Goal: Task Accomplishment & Management: Manage account settings

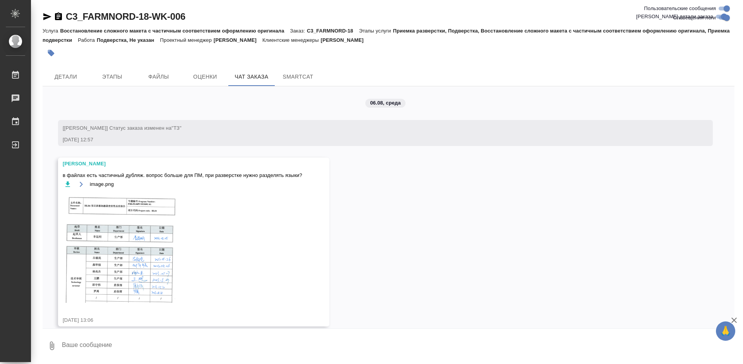
scroll to position [8524, 0]
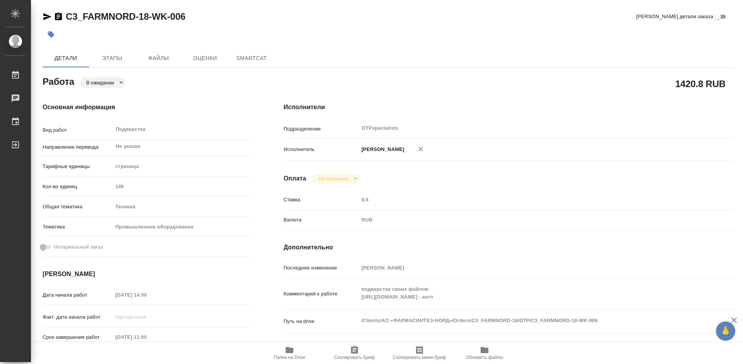
type textarea "x"
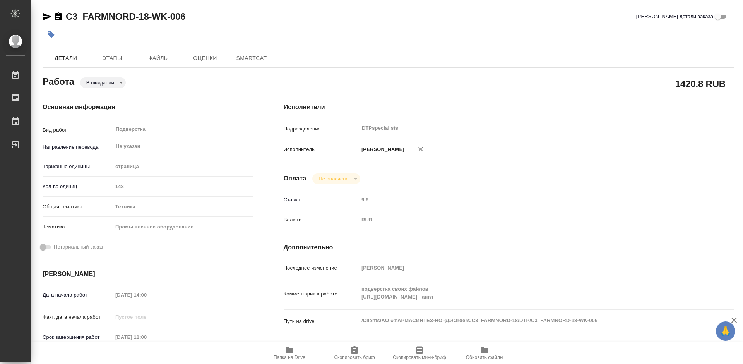
type textarea "x"
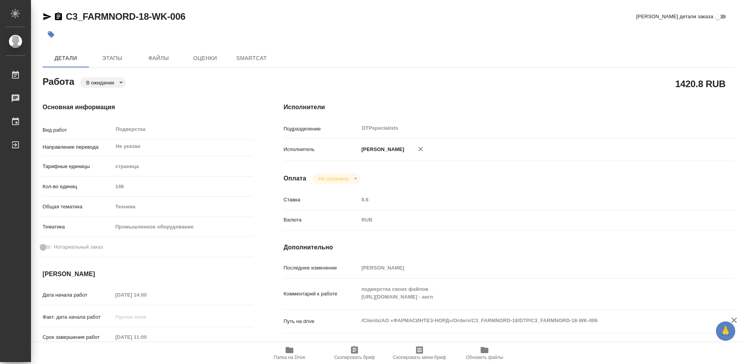
type textarea "x"
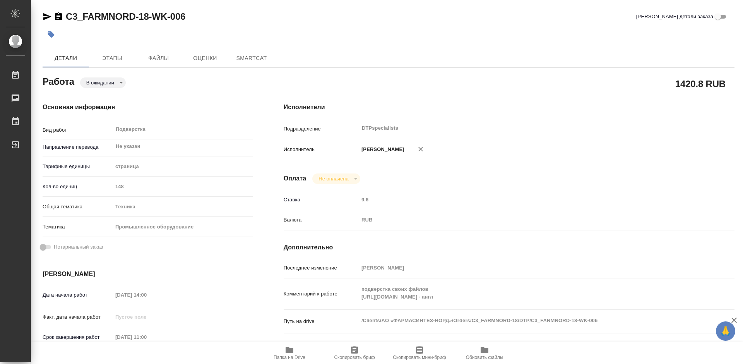
type textarea "x"
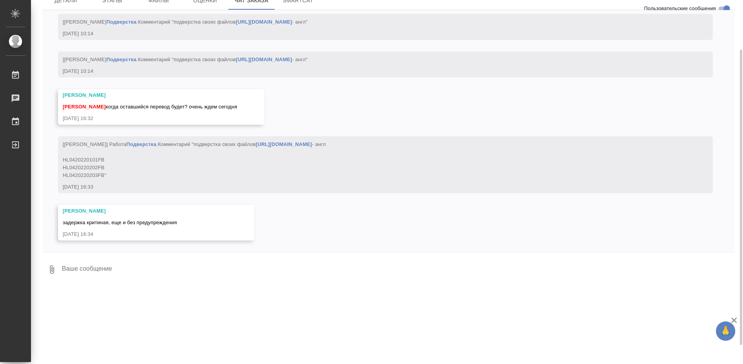
scroll to position [8524, 0]
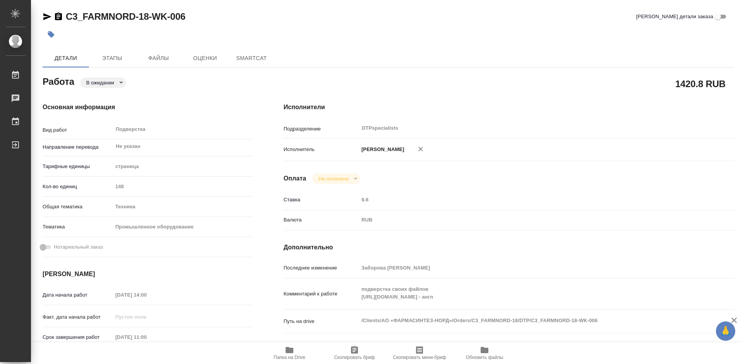
type textarea "x"
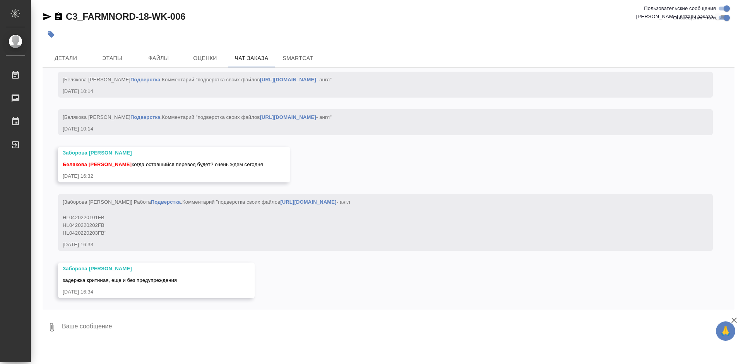
scroll to position [8524, 0]
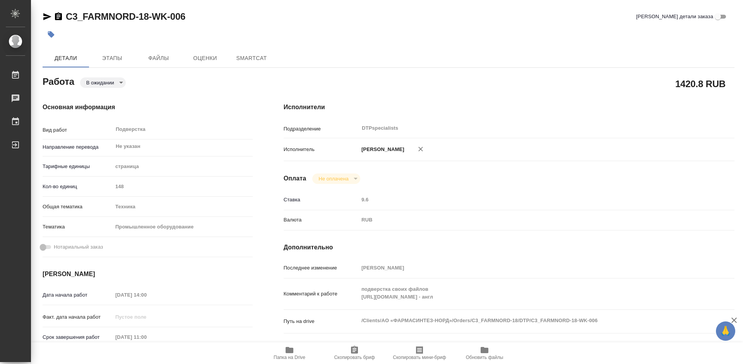
type textarea "x"
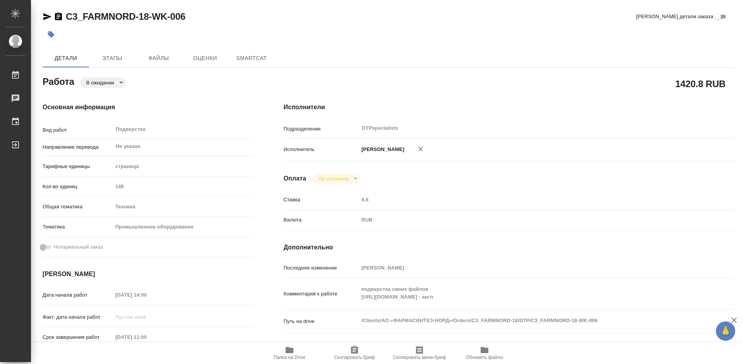
type textarea "x"
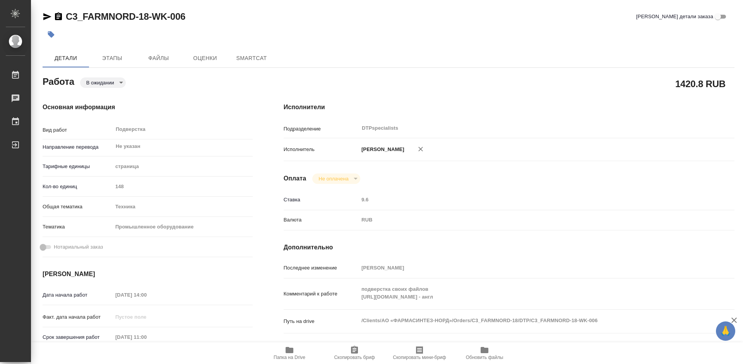
type textarea "x"
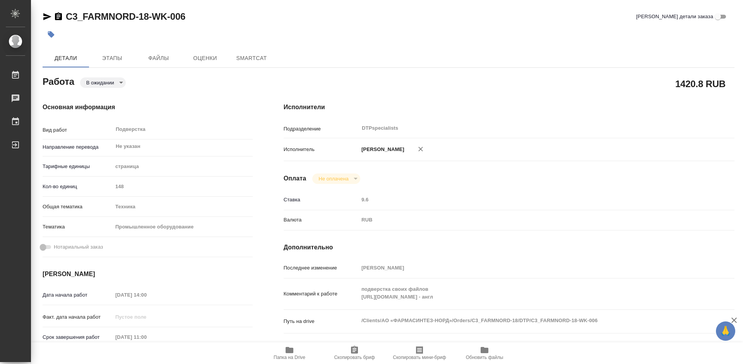
type textarea "x"
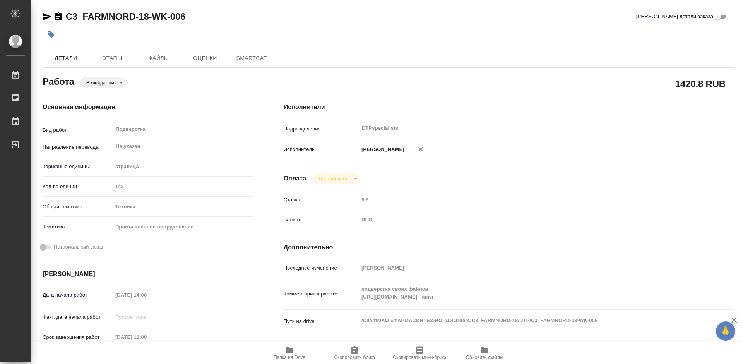
type textarea "x"
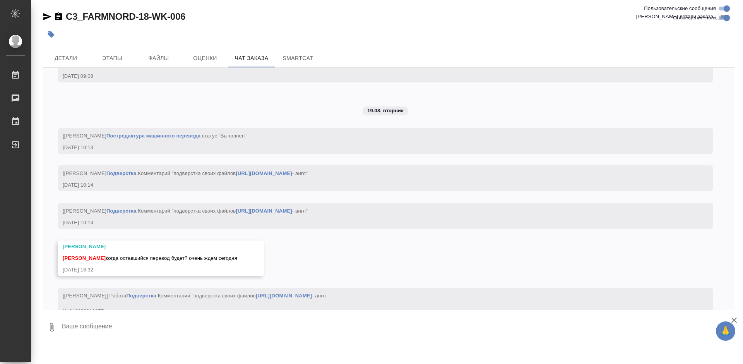
scroll to position [8207, 0]
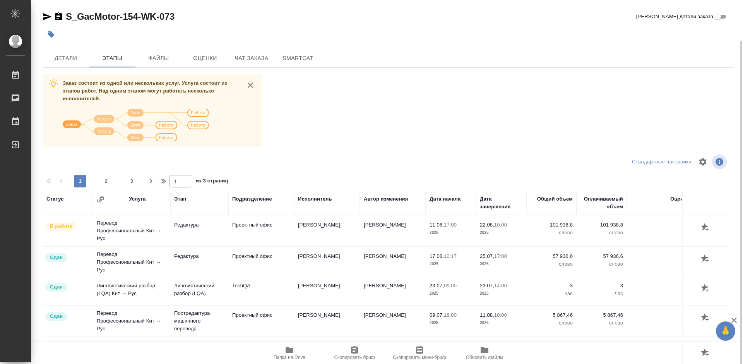
scroll to position [713, 0]
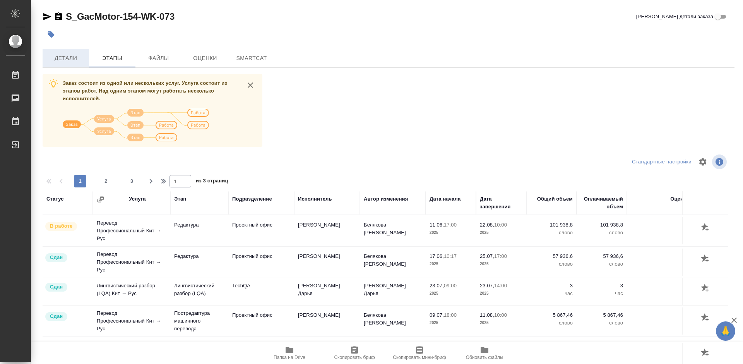
click at [63, 59] on span "Детали" at bounding box center [65, 58] width 37 height 10
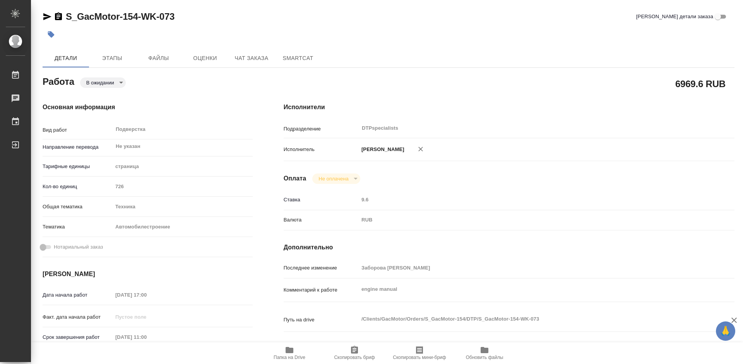
type textarea "x"
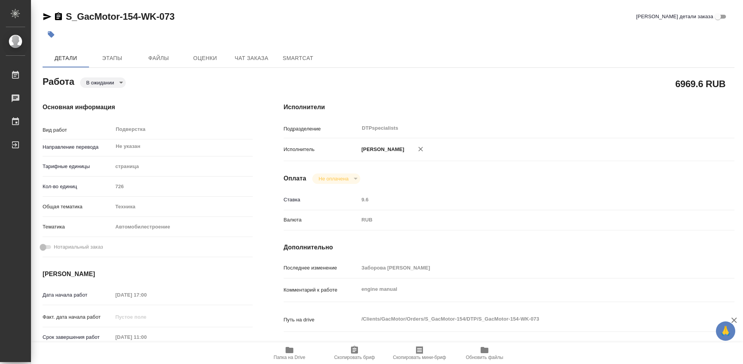
type textarea "x"
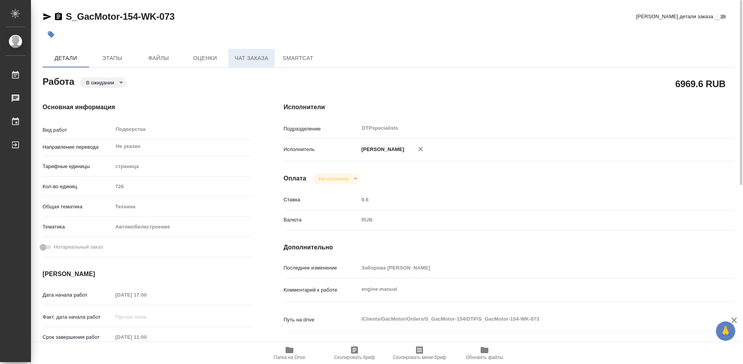
click at [250, 55] on span "Чат заказа" at bounding box center [251, 58] width 37 height 10
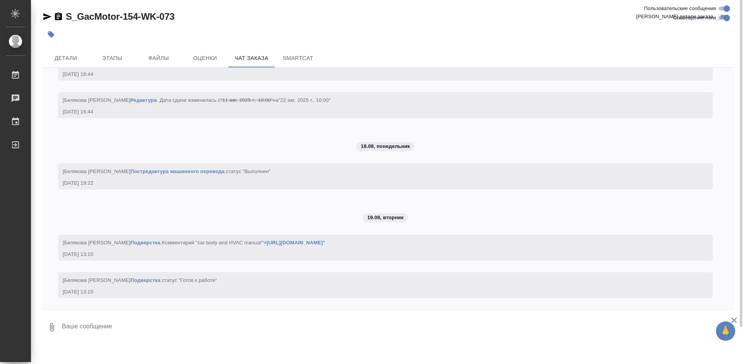
scroll to position [51638, 0]
click at [261, 243] on link "">https://drive.awatera.com/s/mtWqXYXoxaM686A"" at bounding box center [293, 243] width 64 height 6
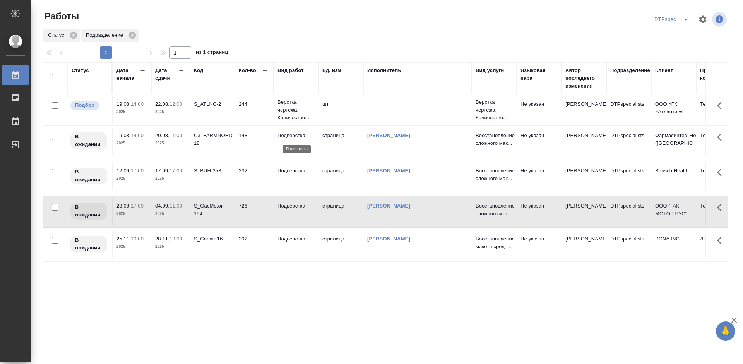
click at [298, 134] on p "Подверстка" at bounding box center [295, 136] width 37 height 8
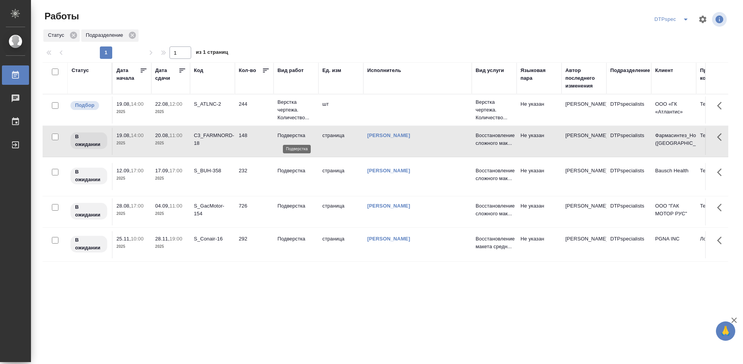
click at [291, 134] on p "Подверстка" at bounding box center [295, 136] width 37 height 8
click at [181, 70] on icon at bounding box center [182, 71] width 8 height 8
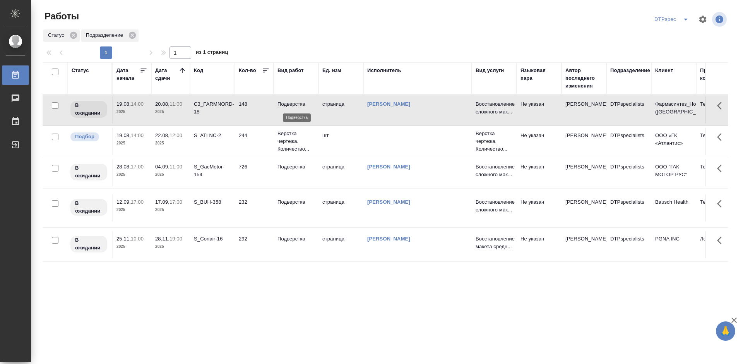
click at [297, 103] on p "Подверстка" at bounding box center [295, 104] width 37 height 8
click at [291, 169] on p "Подверстка" at bounding box center [295, 167] width 37 height 8
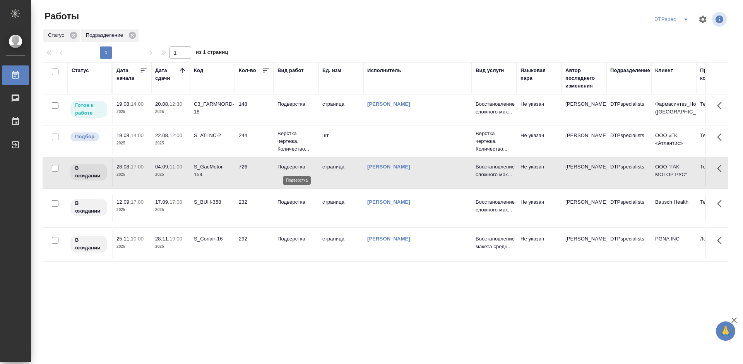
click at [291, 168] on p "Подверстка" at bounding box center [295, 167] width 37 height 8
click at [212, 103] on div "C3_FARMNORD-18" at bounding box center [212, 107] width 37 height 15
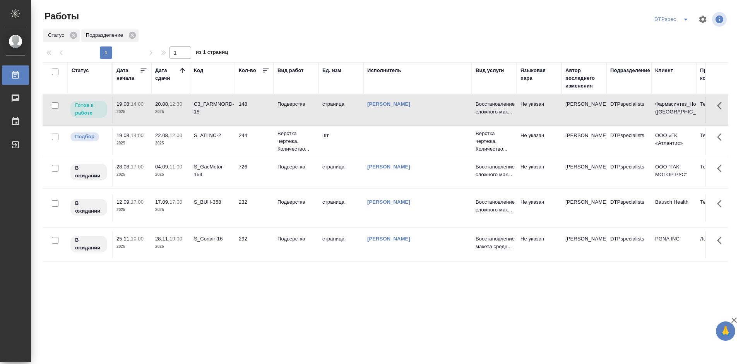
click at [212, 103] on div "C3_FARMNORD-18" at bounding box center [212, 107] width 37 height 15
click at [294, 201] on p "Подверстка" at bounding box center [295, 202] width 37 height 8
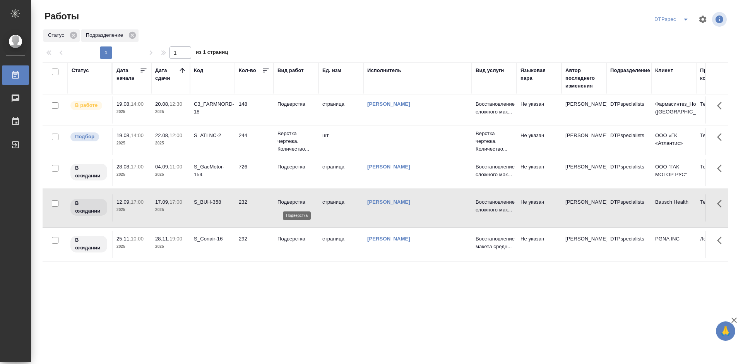
click at [294, 201] on p "Подверстка" at bounding box center [295, 202] width 37 height 8
click at [299, 202] on p "Подверстка" at bounding box center [295, 202] width 37 height 8
click at [286, 167] on p "Подверстка" at bounding box center [295, 167] width 37 height 8
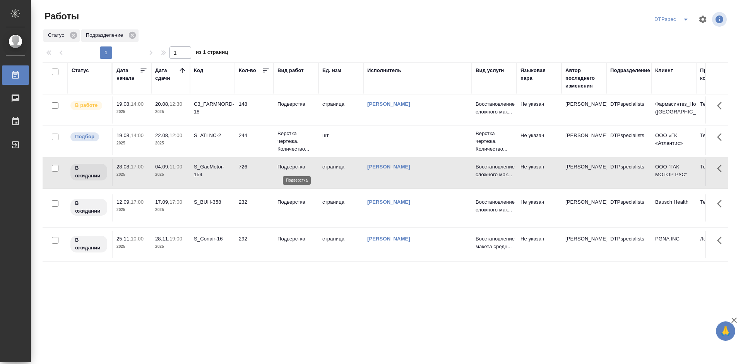
click at [286, 167] on p "Подверстка" at bounding box center [295, 167] width 37 height 8
click at [292, 102] on p "Подверстка" at bounding box center [295, 104] width 37 height 8
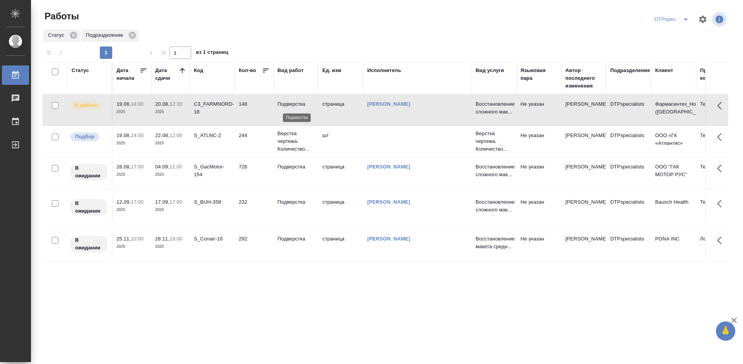
click at [292, 102] on p "Подверстка" at bounding box center [295, 104] width 37 height 8
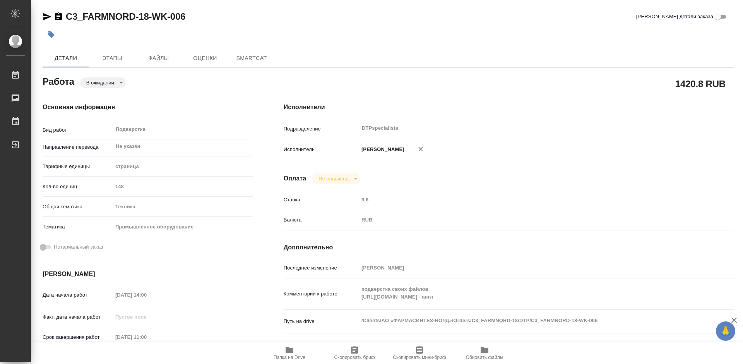
type textarea "x"
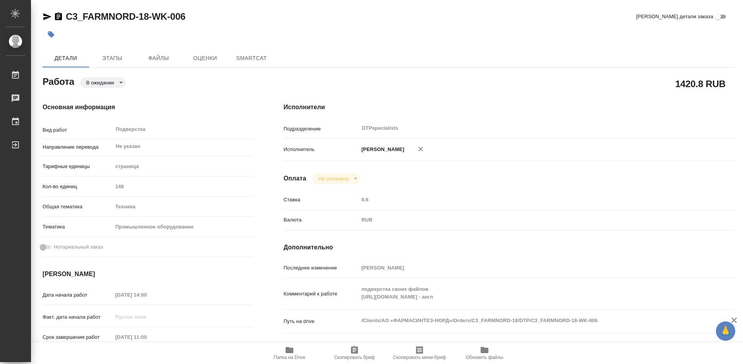
type textarea "x"
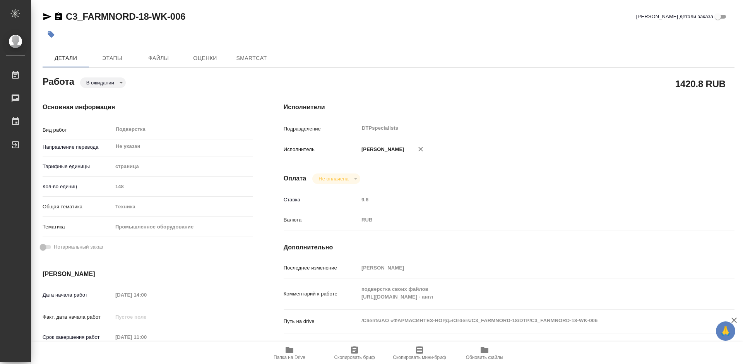
type textarea "x"
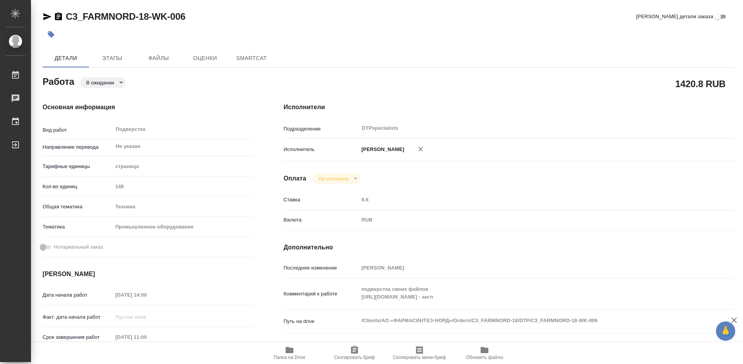
type textarea "x"
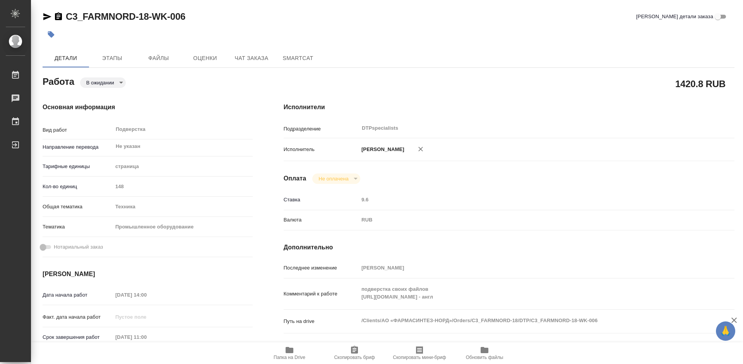
type textarea "x"
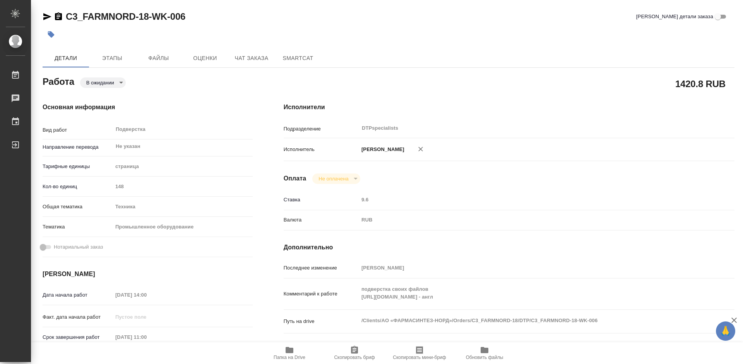
type textarea "x"
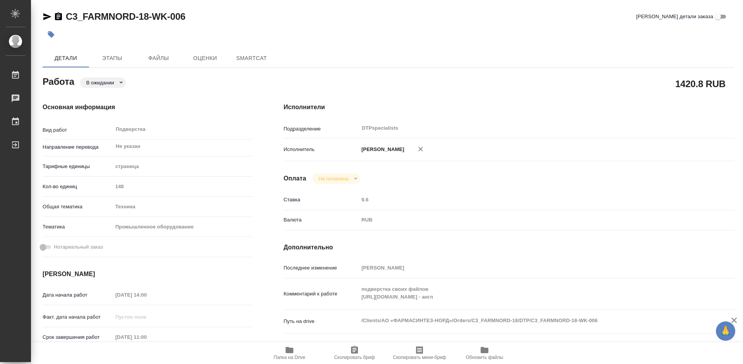
type textarea "x"
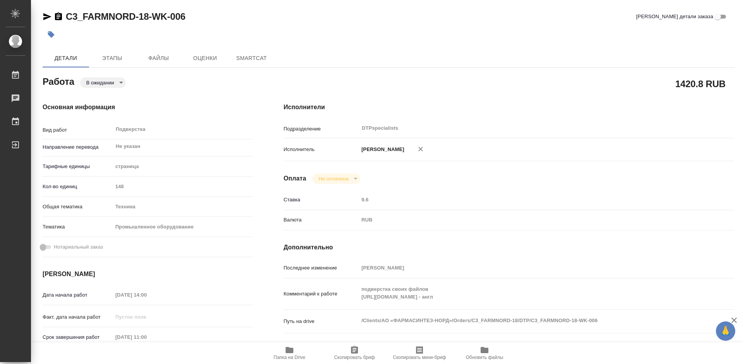
type textarea "x"
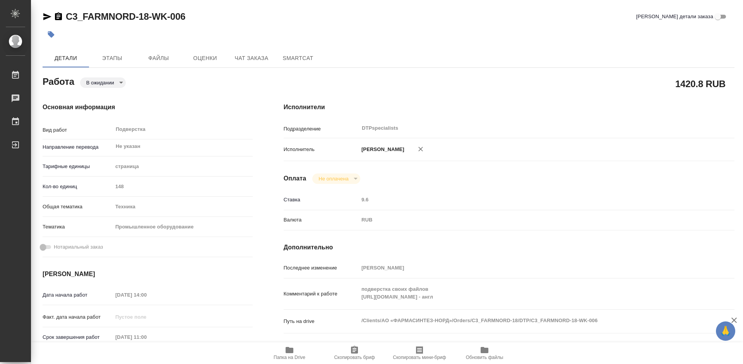
type textarea "x"
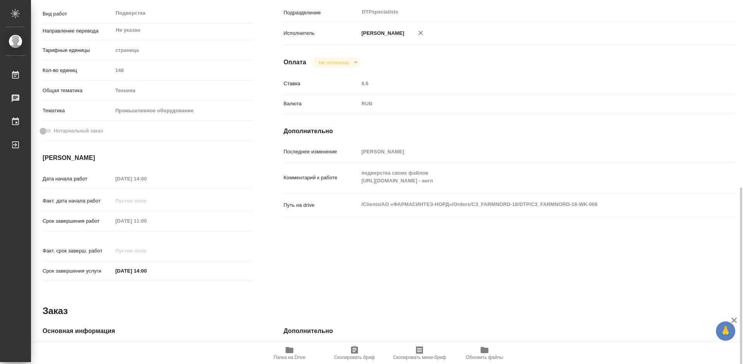
scroll to position [232, 0]
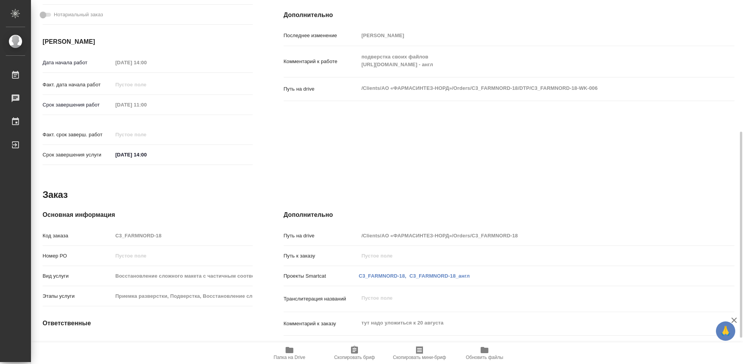
type textarea "x"
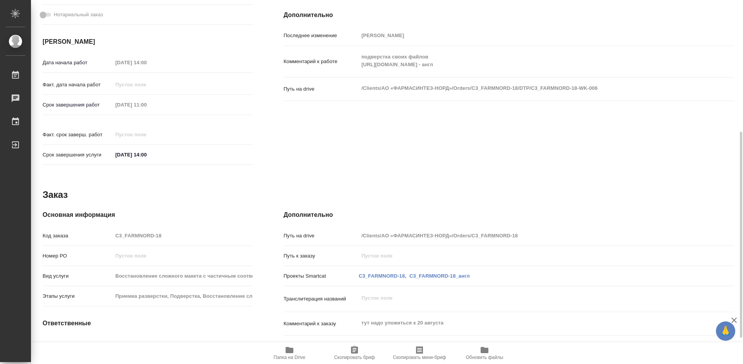
scroll to position [0, 0]
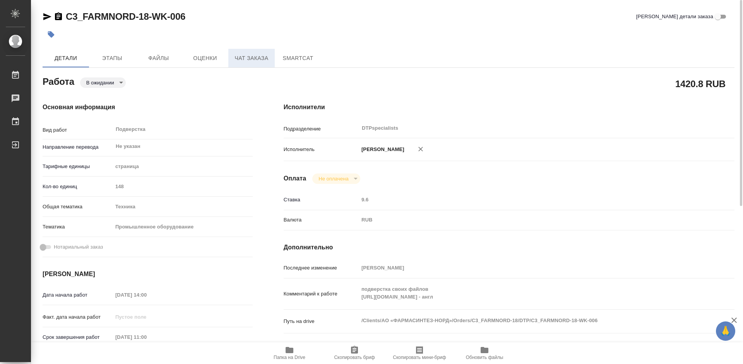
click at [266, 55] on span "Чат заказа" at bounding box center [251, 58] width 37 height 10
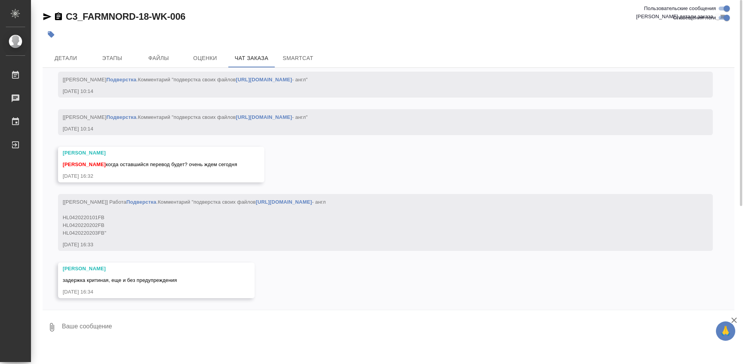
scroll to position [8524, 0]
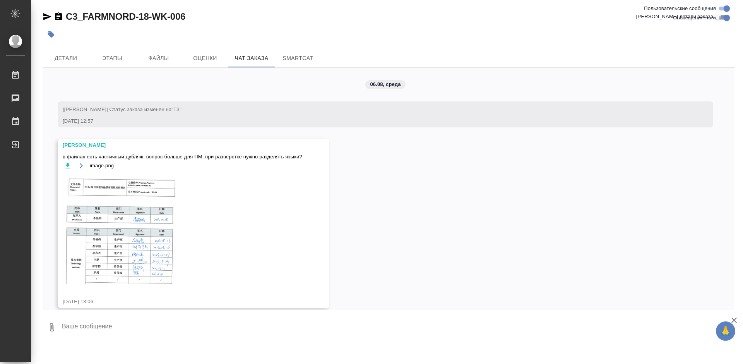
scroll to position [8524, 0]
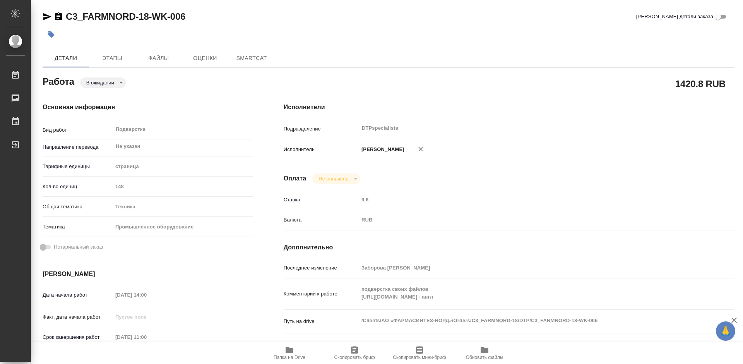
type textarea "x"
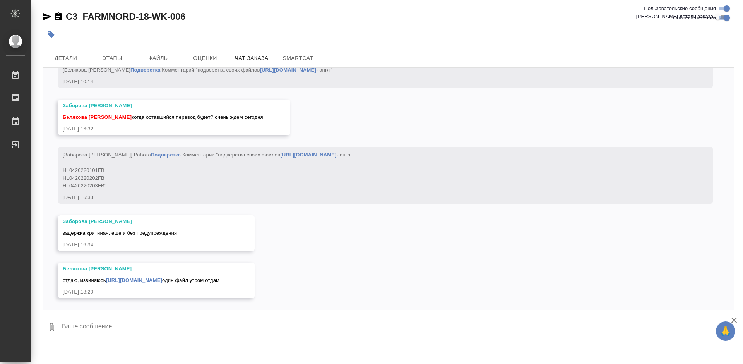
scroll to position [8579, 0]
click at [147, 277] on link "https://drive.awatera.com/s/kRofRtKMjdqsekZ" at bounding box center [134, 280] width 56 height 6
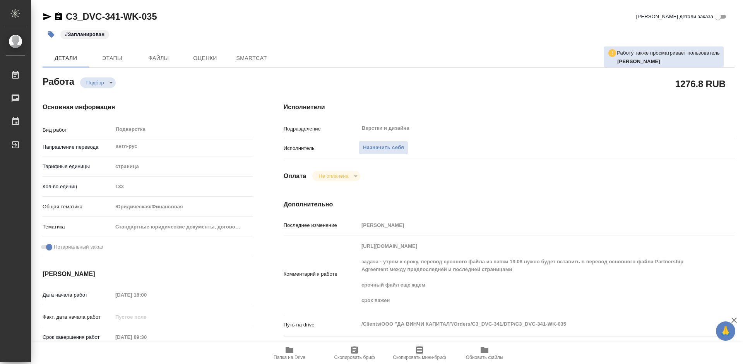
type textarea "x"
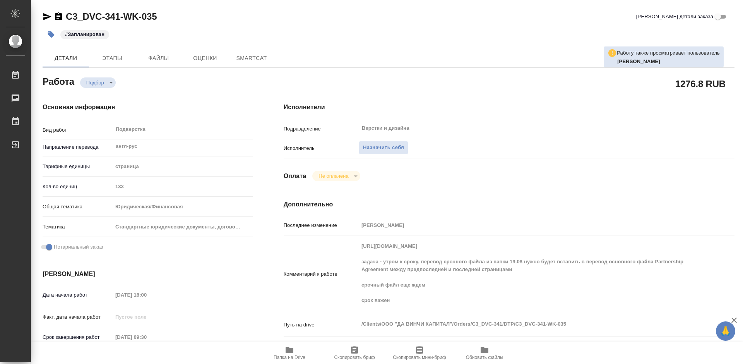
type textarea "x"
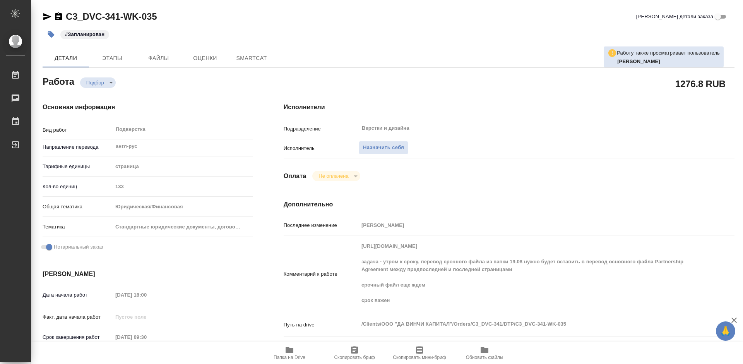
type textarea "x"
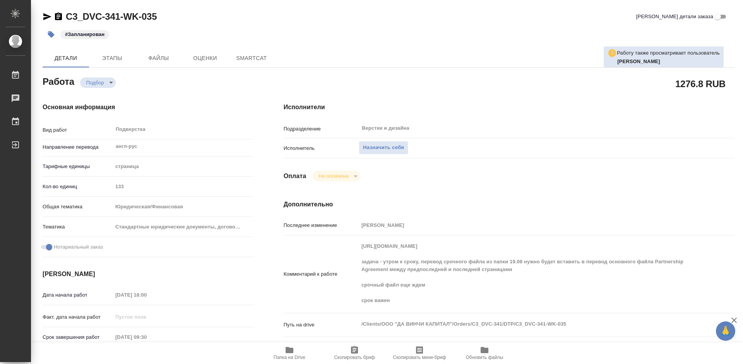
type textarea "x"
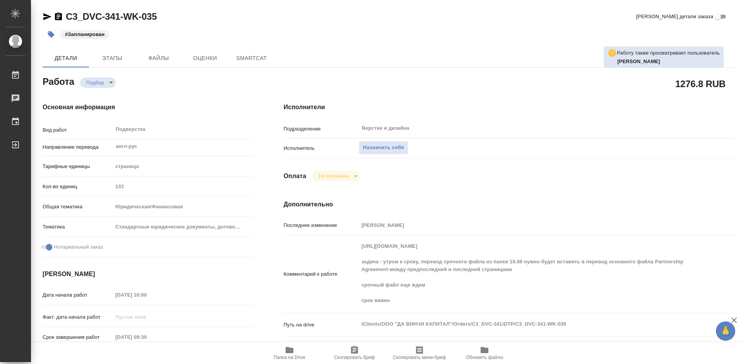
type textarea "x"
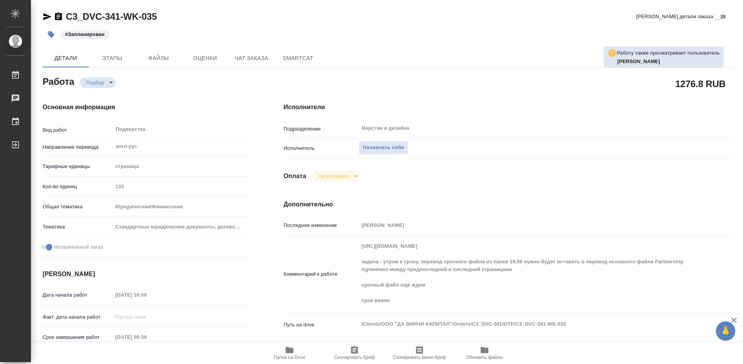
type textarea "x"
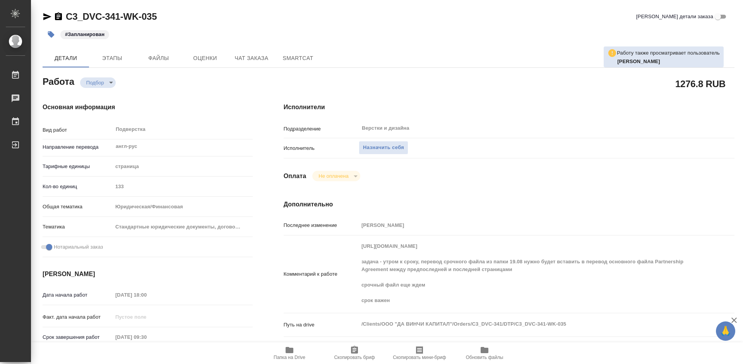
type textarea "x"
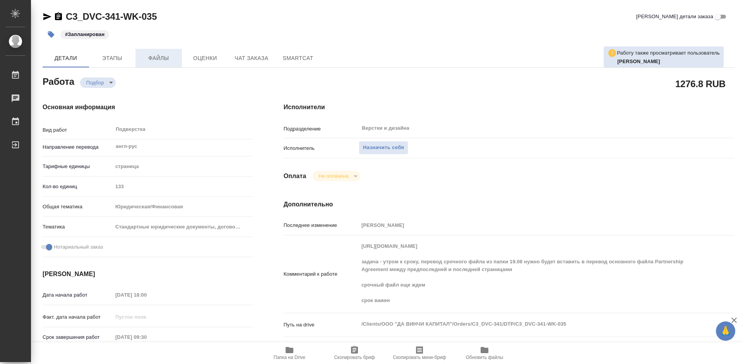
click at [152, 56] on span "Файлы" at bounding box center [158, 58] width 37 height 10
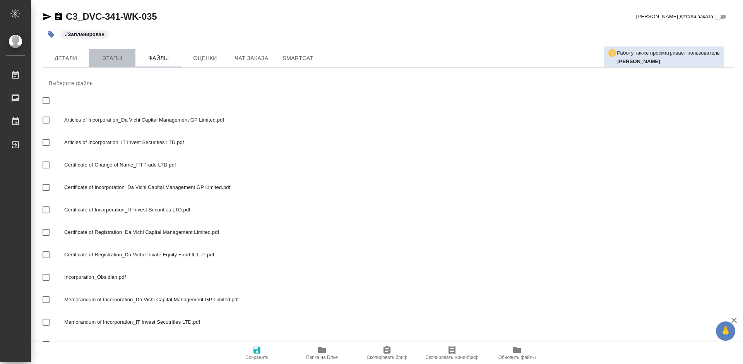
click at [125, 56] on span "Этапы" at bounding box center [112, 58] width 37 height 10
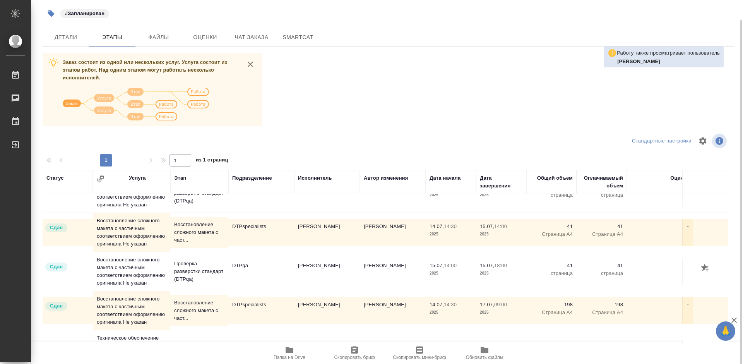
scroll to position [310, 0]
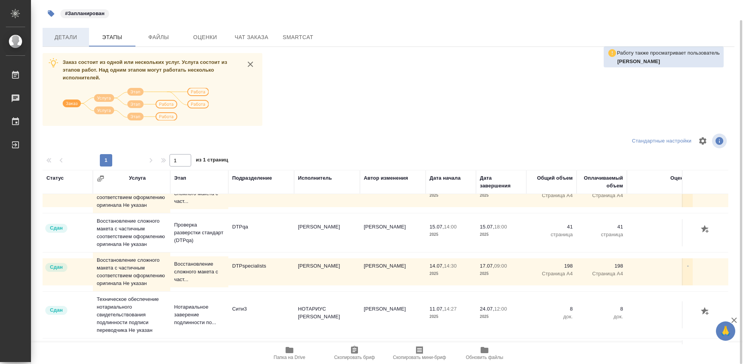
click at [65, 33] on span "Детали" at bounding box center [65, 38] width 37 height 10
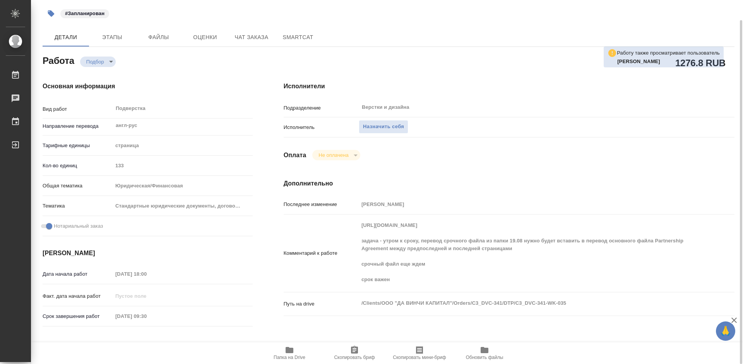
type textarea "x"
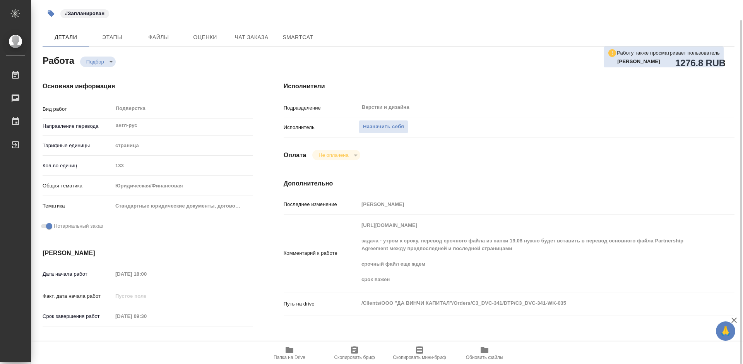
type textarea "x"
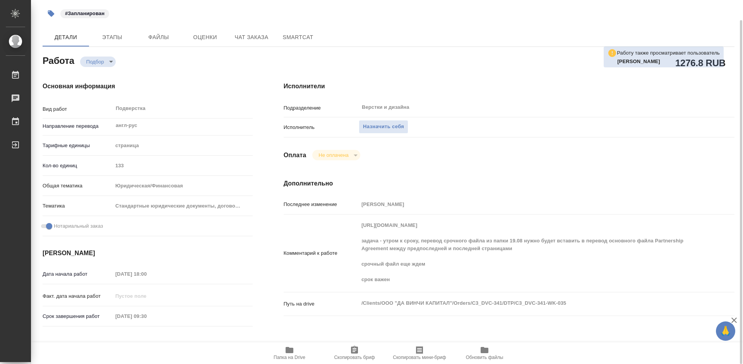
type textarea "x"
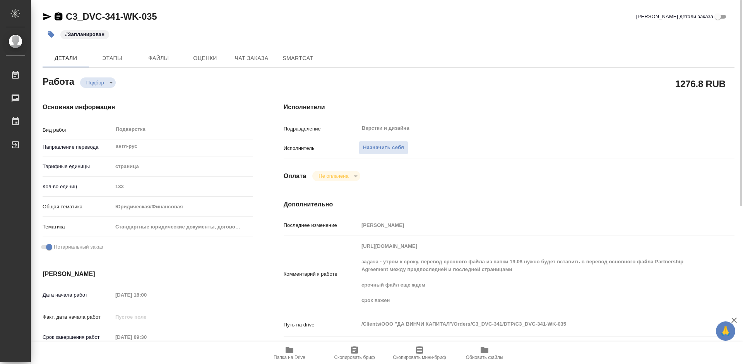
click at [60, 19] on icon "button" at bounding box center [58, 16] width 7 height 8
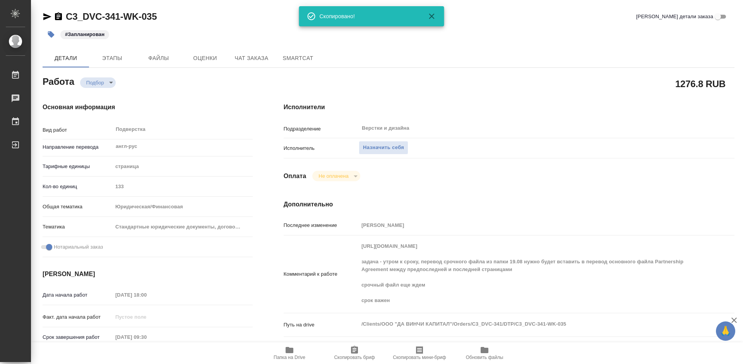
type textarea "x"
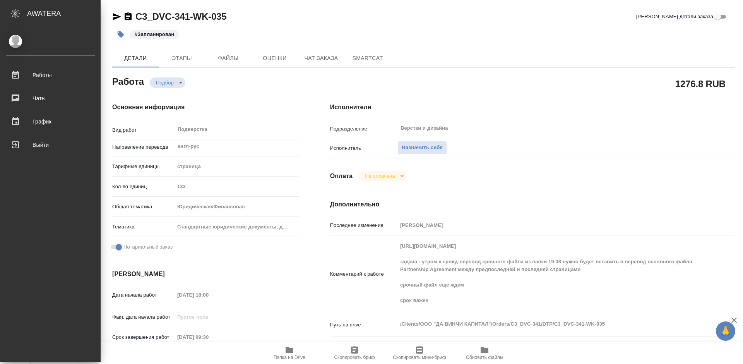
type textarea "x"
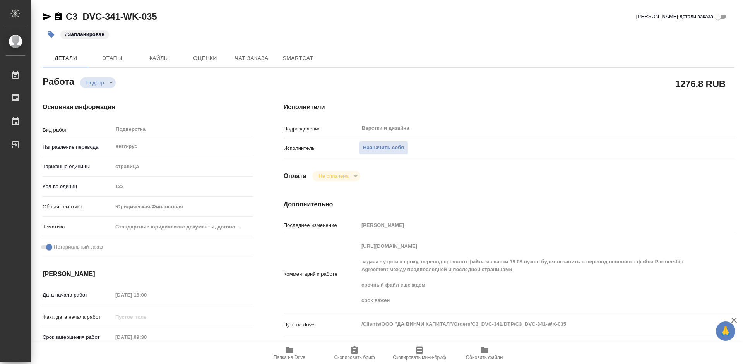
click at [44, 16] on icon "button" at bounding box center [47, 16] width 8 height 7
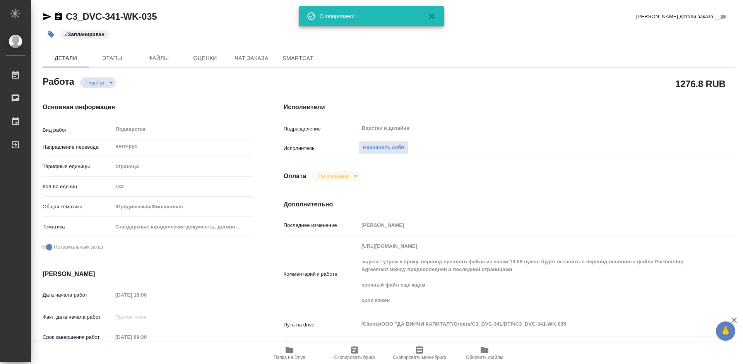
click at [67, 17] on link "C3_DVC-341-WK-035" at bounding box center [111, 16] width 91 height 10
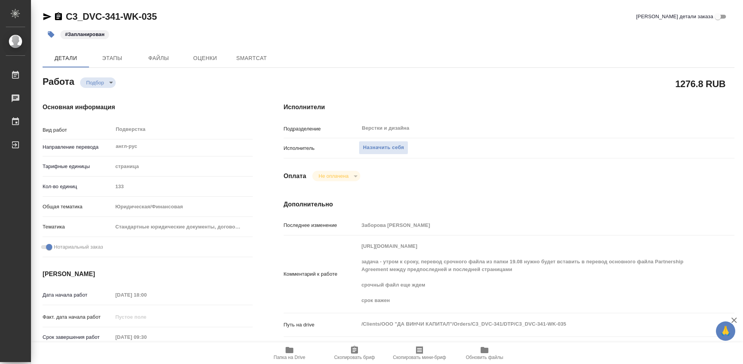
type textarea "x"
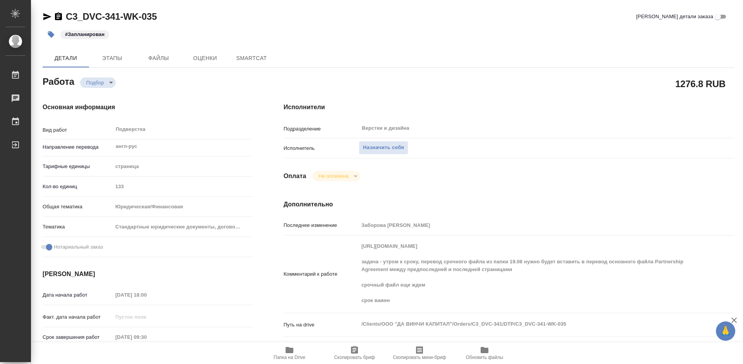
type textarea "x"
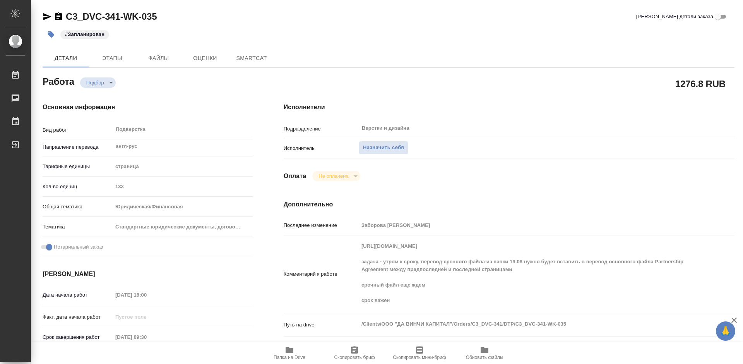
type textarea "x"
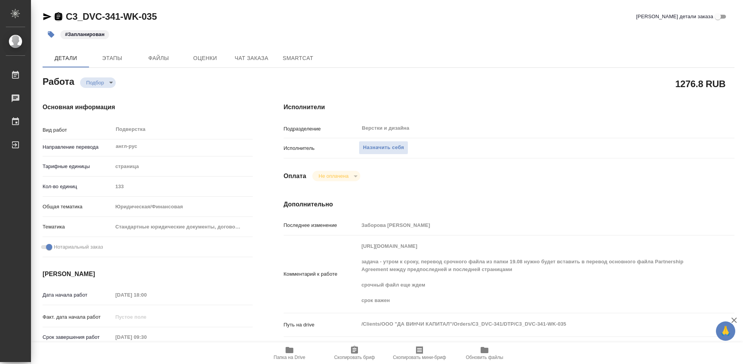
click at [58, 17] on icon "button" at bounding box center [58, 16] width 9 height 9
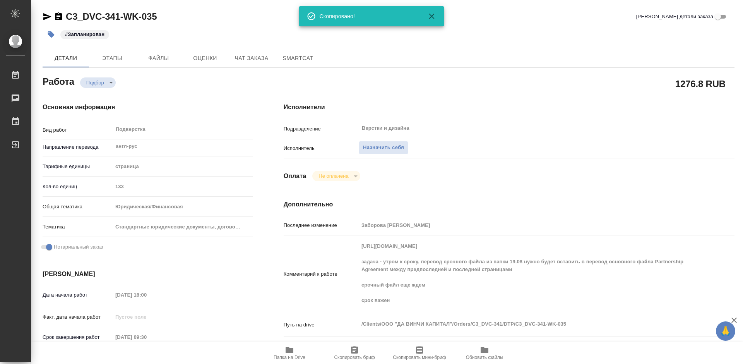
type textarea "x"
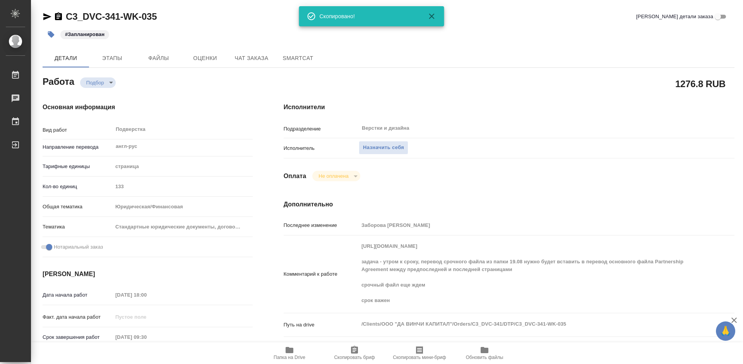
type textarea "x"
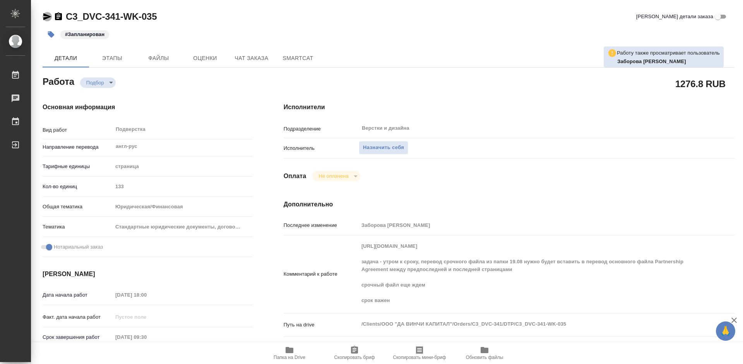
click at [51, 17] on icon "button" at bounding box center [47, 16] width 9 height 9
click at [257, 60] on span "Чат заказа" at bounding box center [251, 58] width 37 height 10
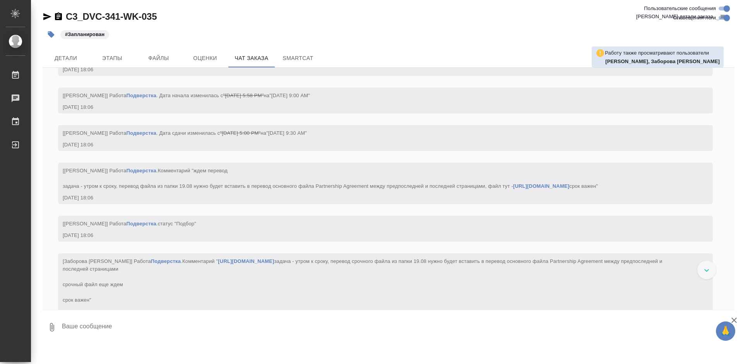
scroll to position [8742, 0]
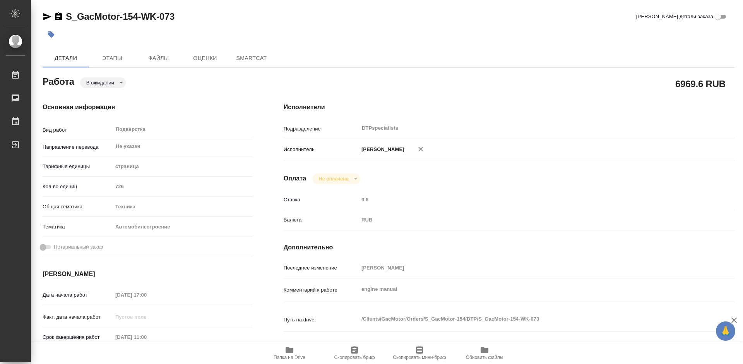
type textarea "x"
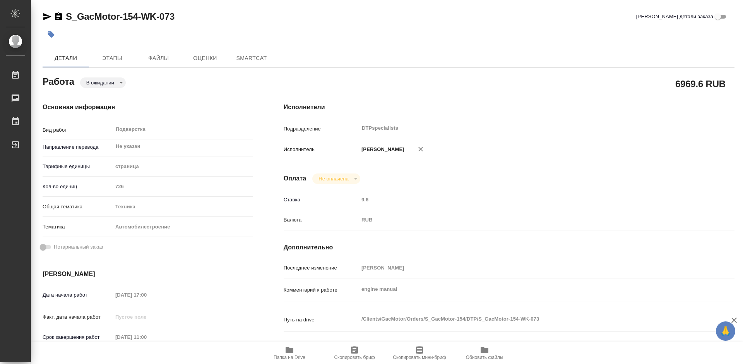
type textarea "x"
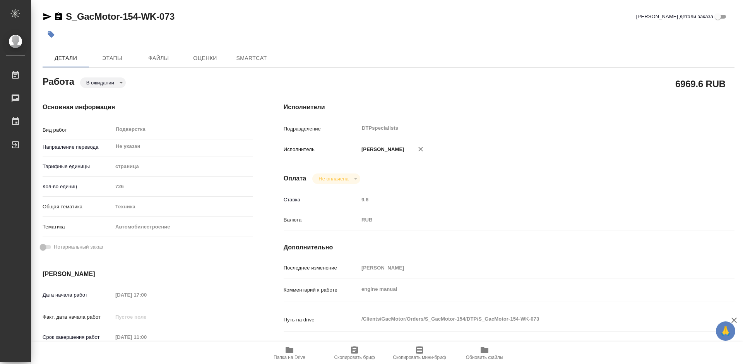
type textarea "x"
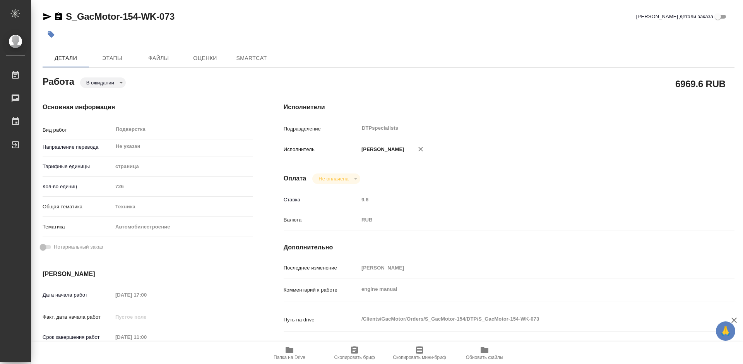
type textarea "x"
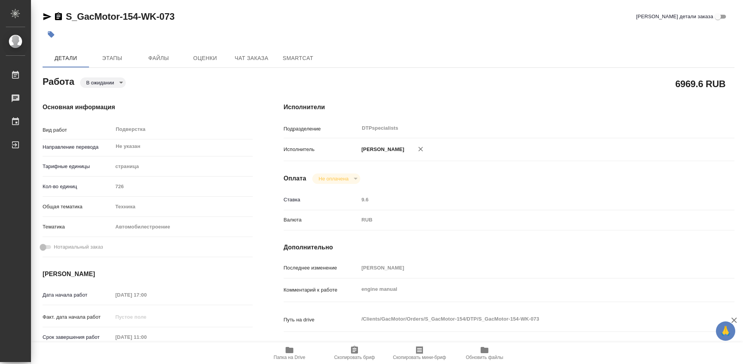
type textarea "x"
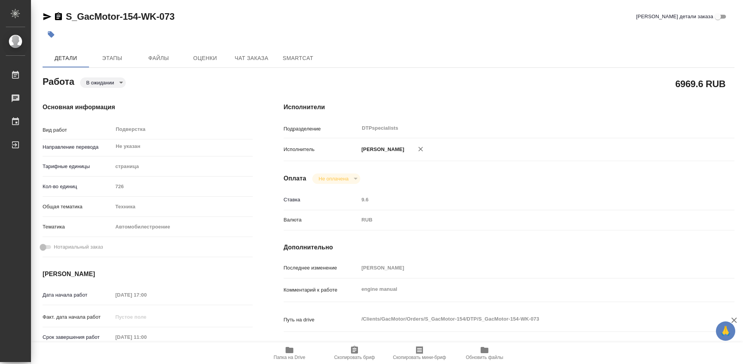
type textarea "x"
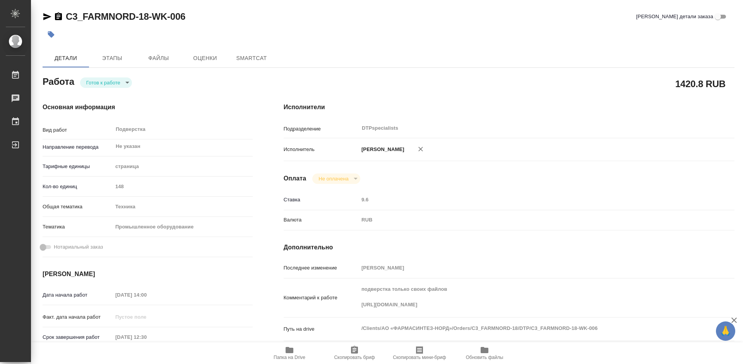
type textarea "x"
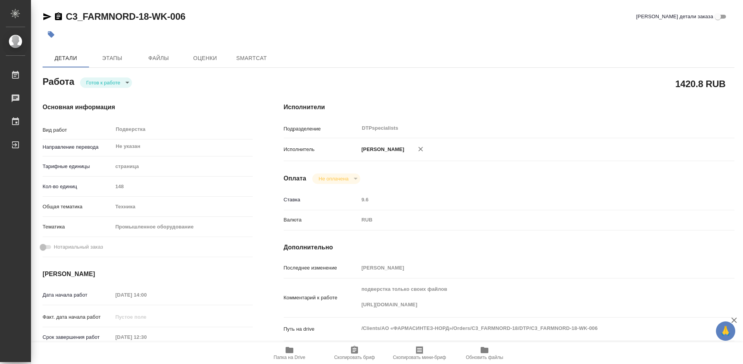
type textarea "x"
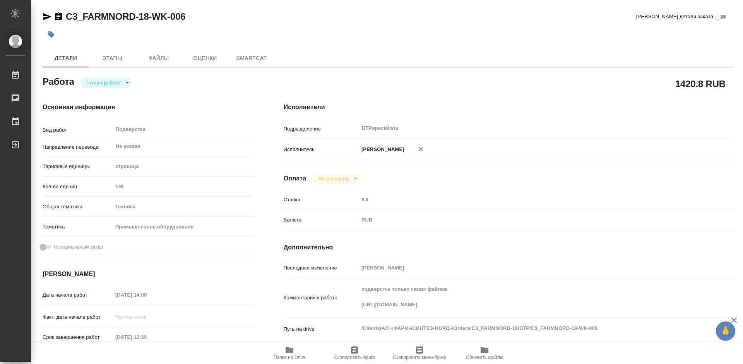
type textarea "x"
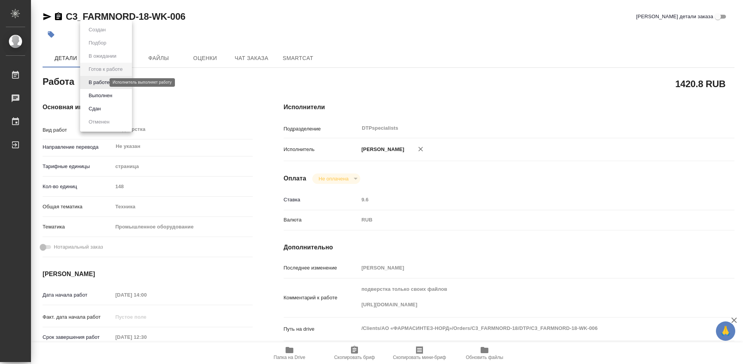
click at [103, 83] on body "🙏 .cls-1 fill:#fff; AWATERA Работы Чаты График Выйти C3_FARMNORD-18-WK-006 Крат…" at bounding box center [371, 182] width 743 height 364
type textarea "x"
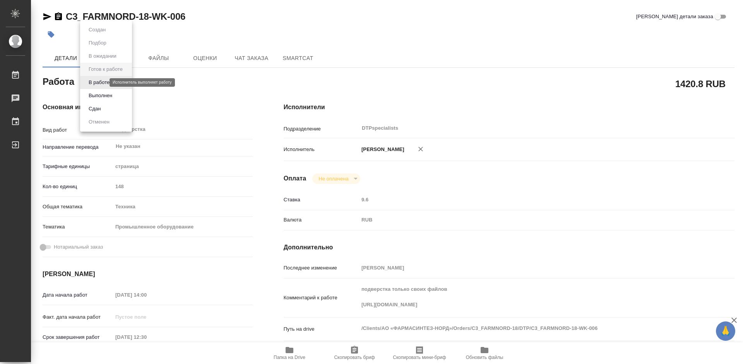
type textarea "x"
click at [103, 84] on button "В работе" at bounding box center [99, 82] width 26 height 9
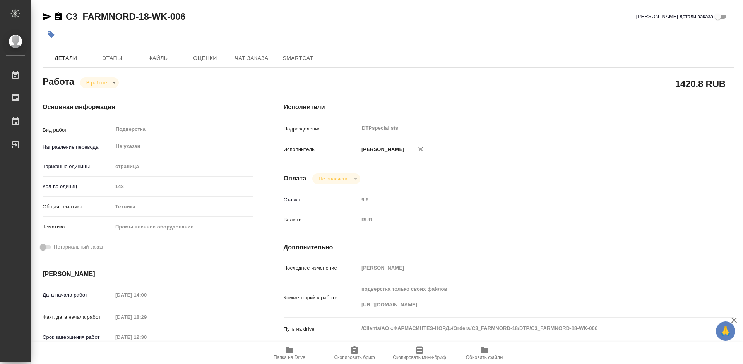
type textarea "x"
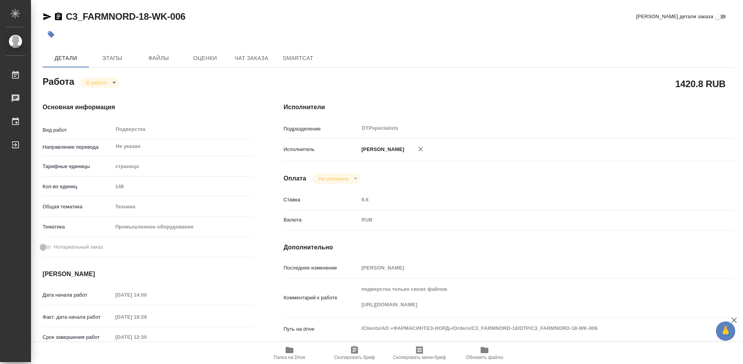
type textarea "x"
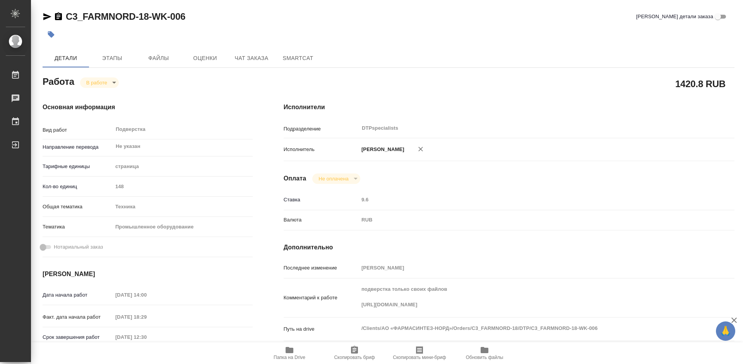
type textarea "x"
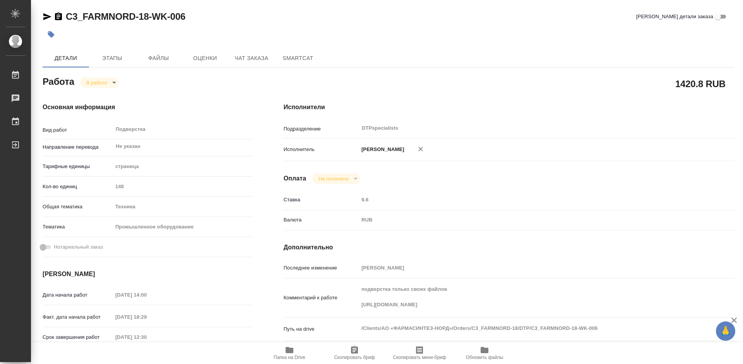
scroll to position [39, 0]
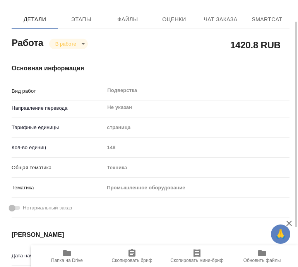
type textarea "x"
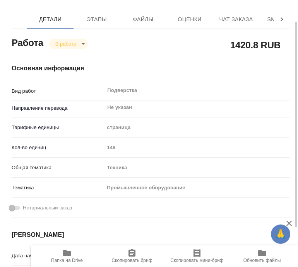
type textarea "x"
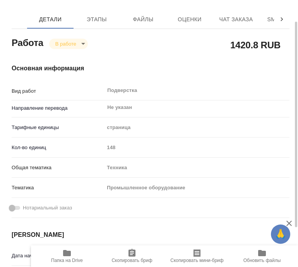
type textarea "x"
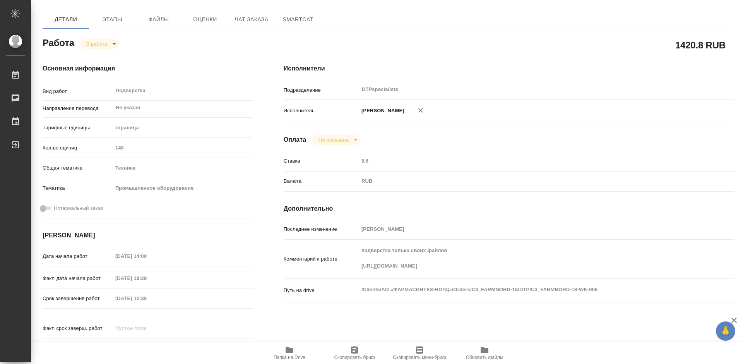
type textarea "x"
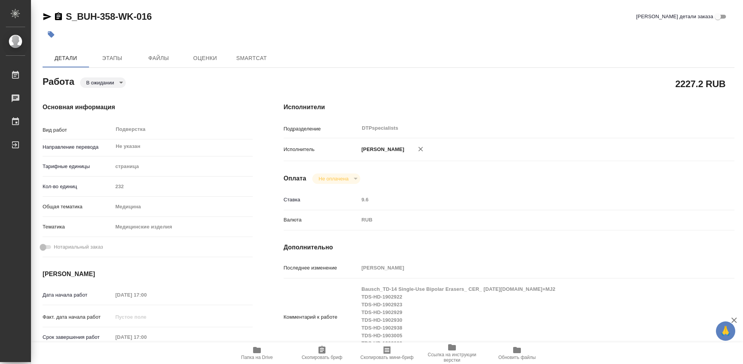
type textarea "x"
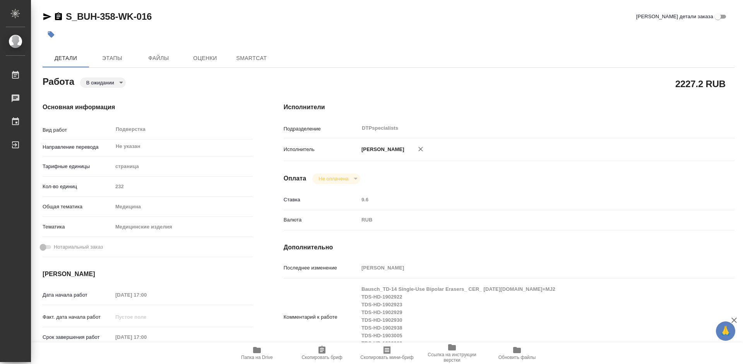
type textarea "x"
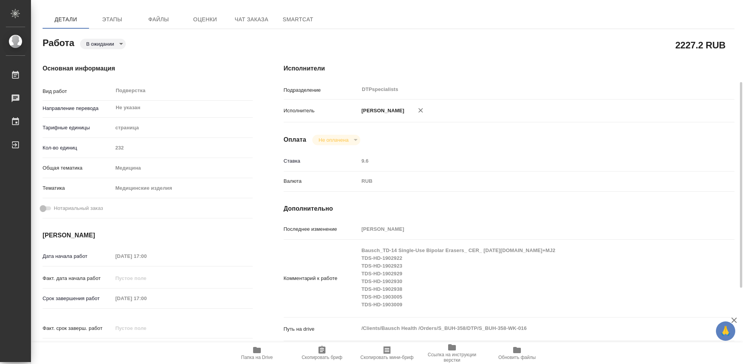
scroll to position [116, 0]
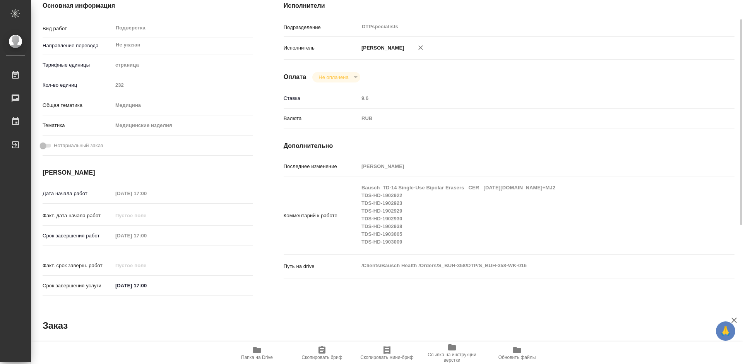
type textarea "x"
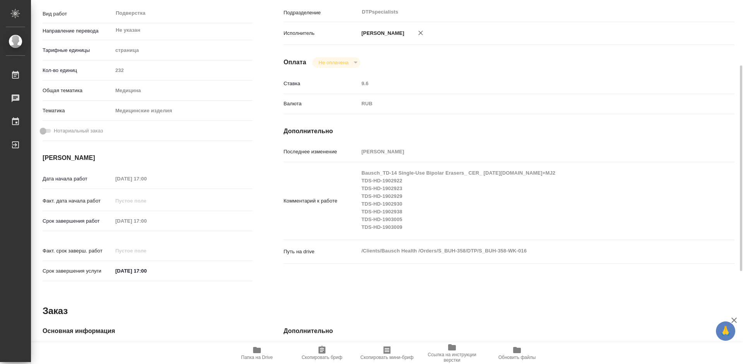
type textarea "x"
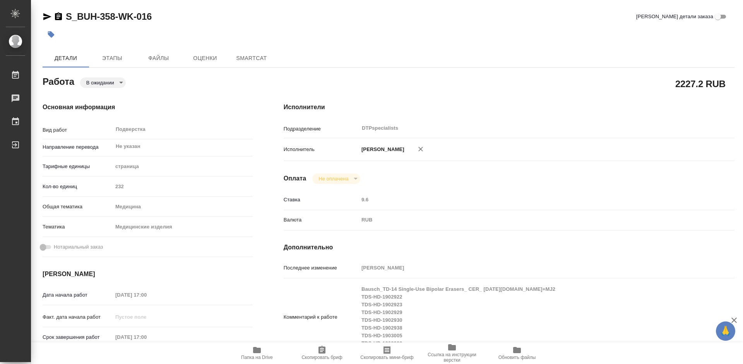
type textarea "x"
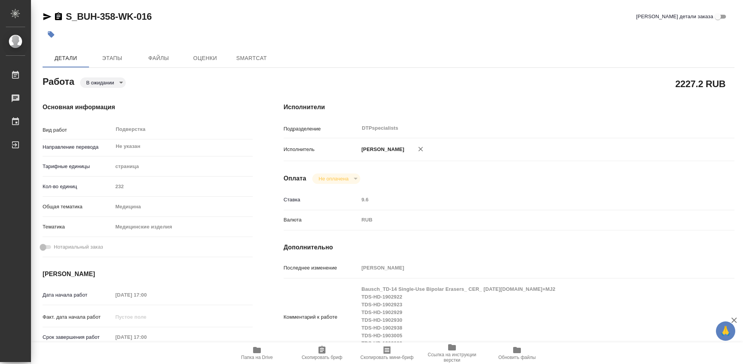
type textarea "x"
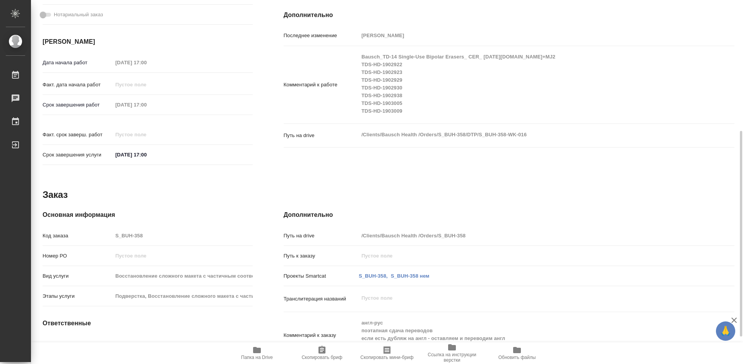
scroll to position [280, 0]
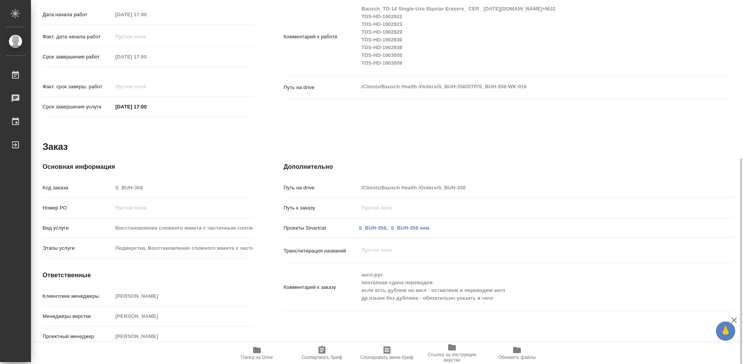
type textarea "x"
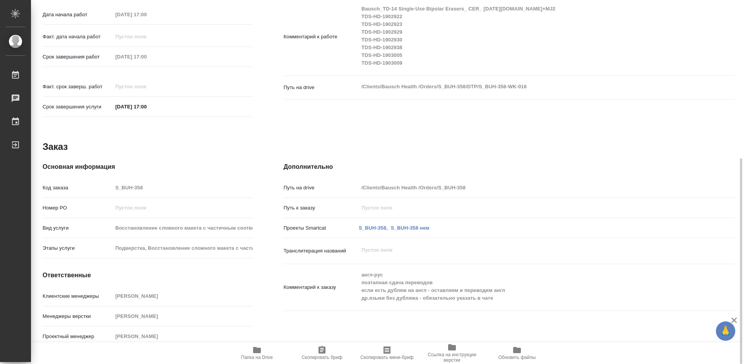
type textarea "x"
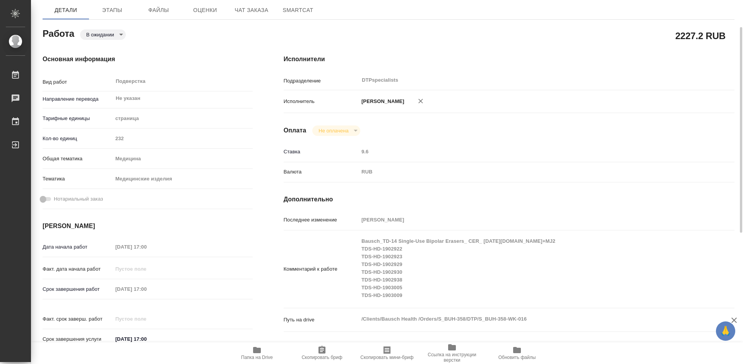
scroll to position [0, 0]
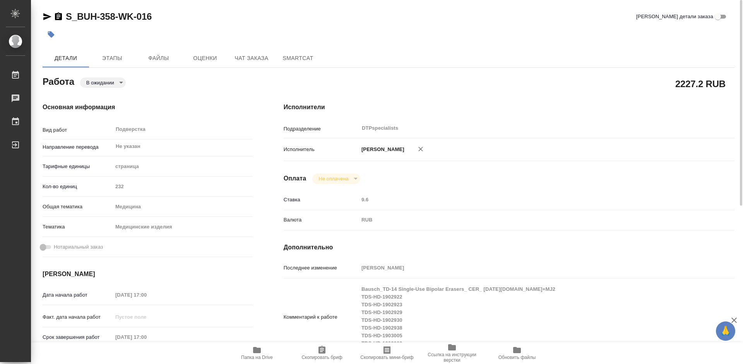
click at [45, 15] on icon "button" at bounding box center [47, 16] width 8 height 7
click at [44, 14] on icon "button" at bounding box center [47, 16] width 8 height 7
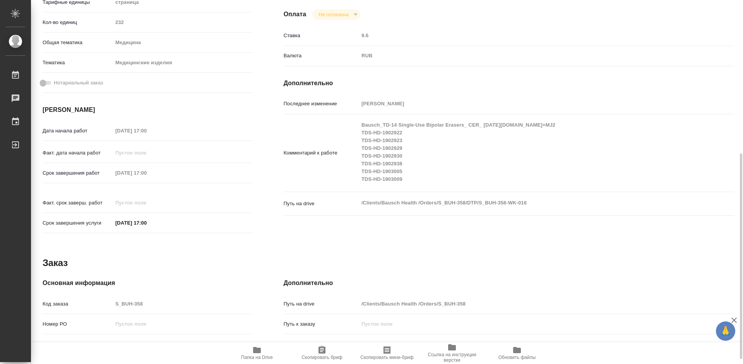
scroll to position [125, 0]
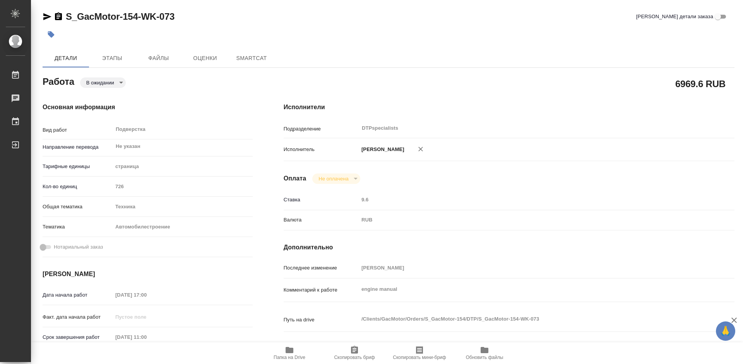
type textarea "x"
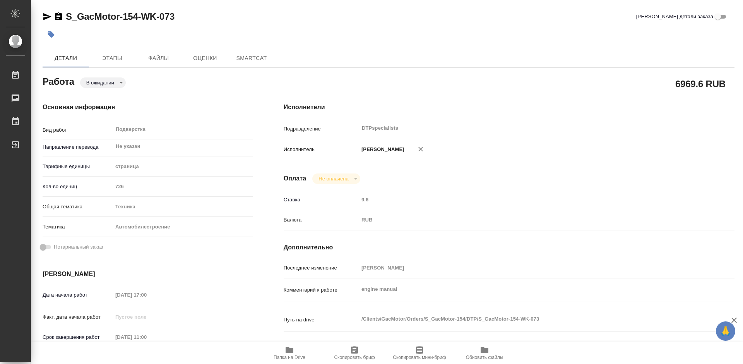
type textarea "x"
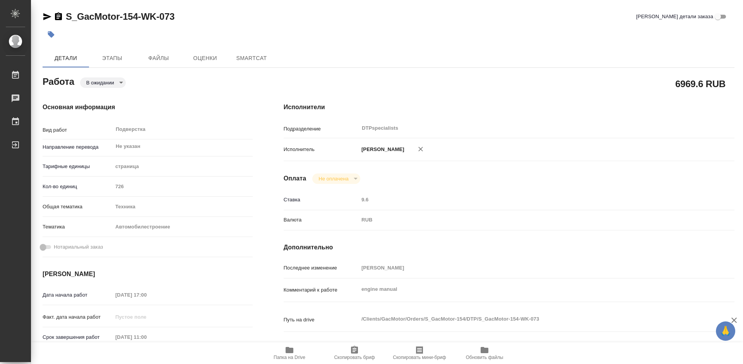
type textarea "x"
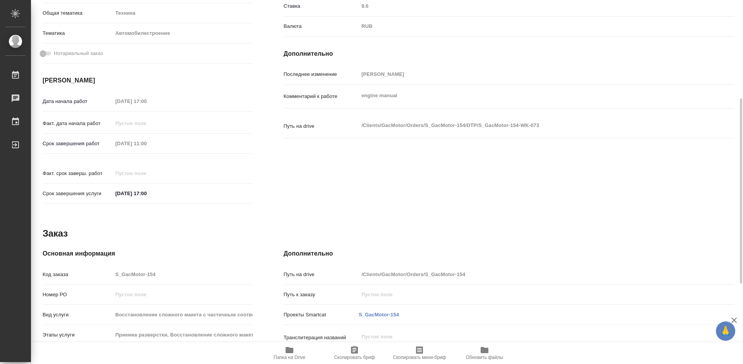
type textarea "x"
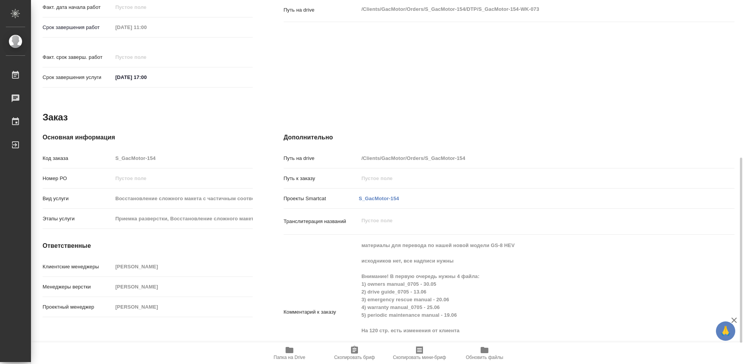
scroll to position [351, 0]
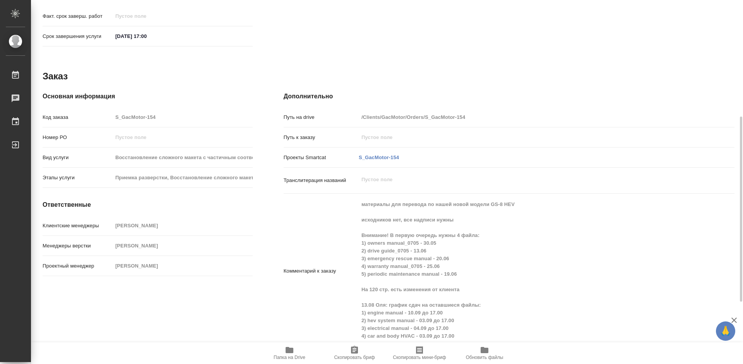
type textarea "x"
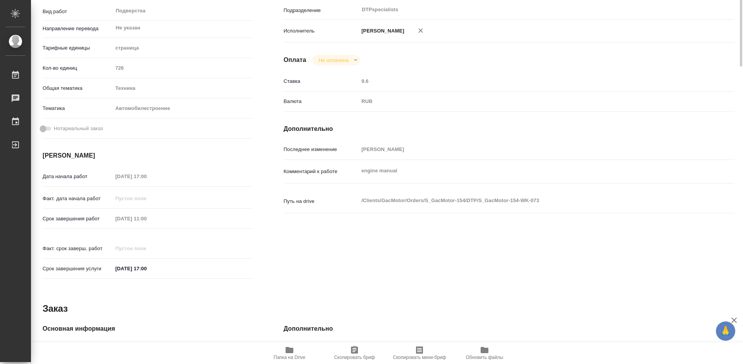
scroll to position [0, 0]
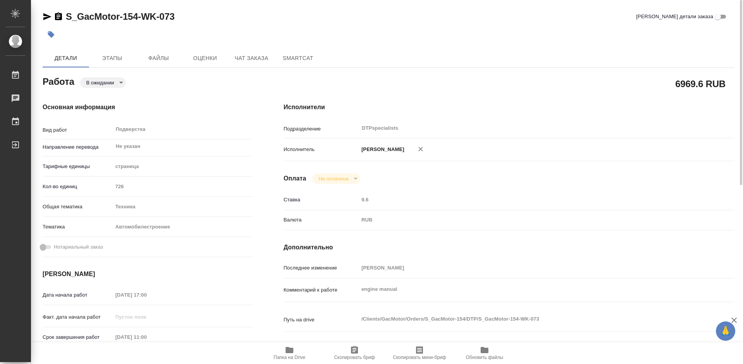
click at [45, 13] on icon "button" at bounding box center [47, 16] width 9 height 9
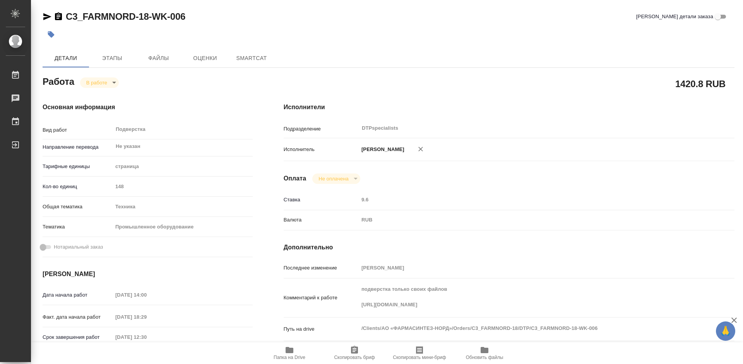
type textarea "x"
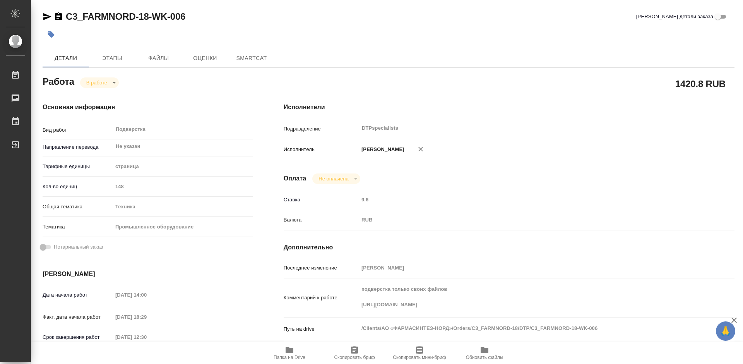
type textarea "x"
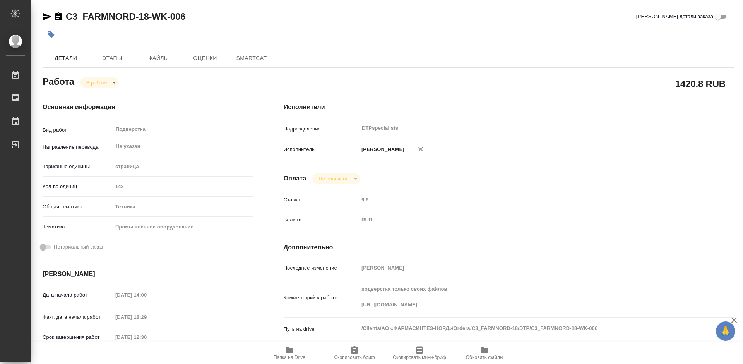
type textarea "x"
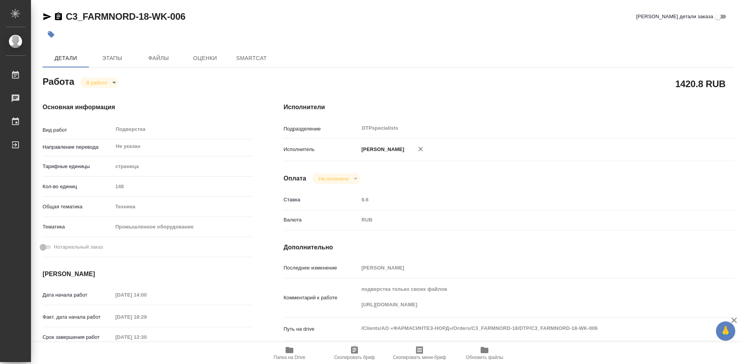
type textarea "x"
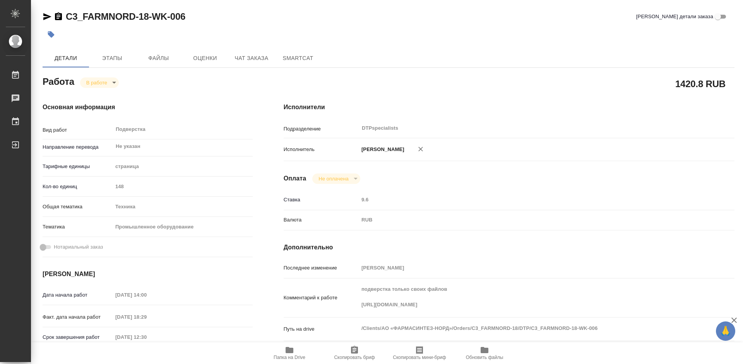
type textarea "x"
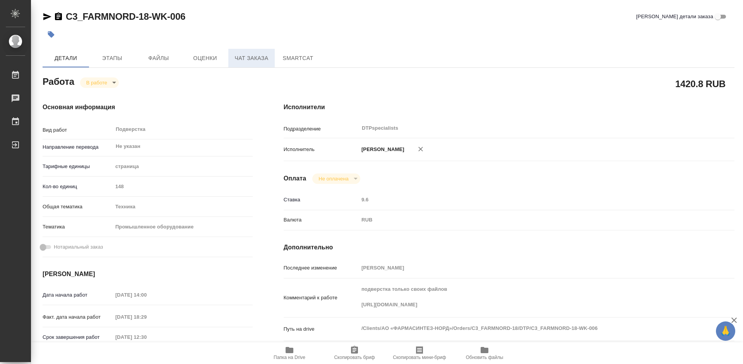
type textarea "x"
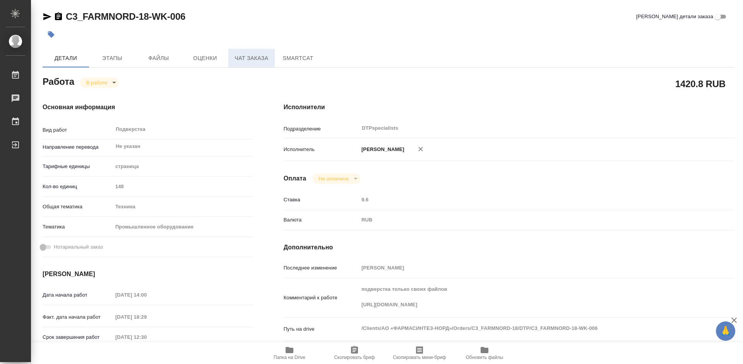
click at [246, 59] on span "Чат заказа" at bounding box center [251, 58] width 37 height 10
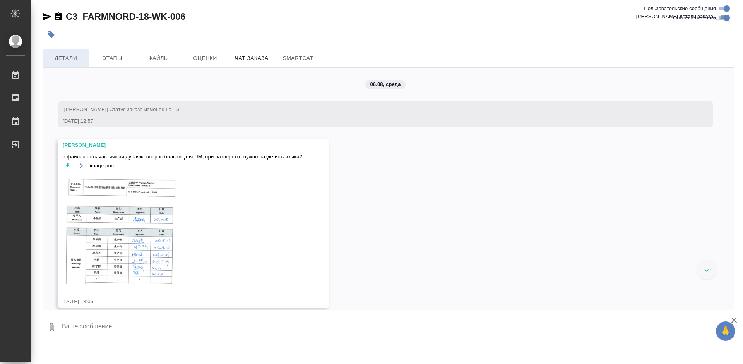
click at [58, 57] on span "Детали" at bounding box center [65, 58] width 37 height 10
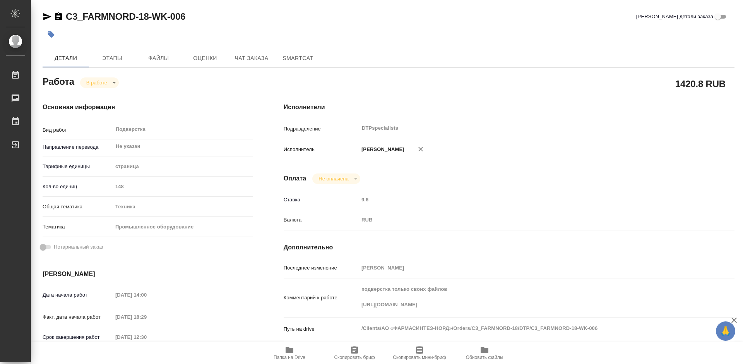
type textarea "x"
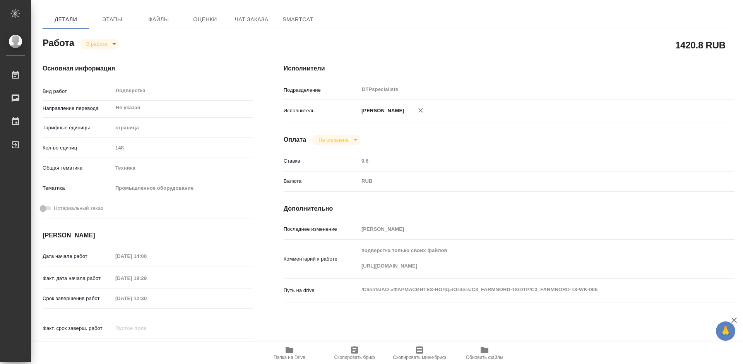
type textarea "x"
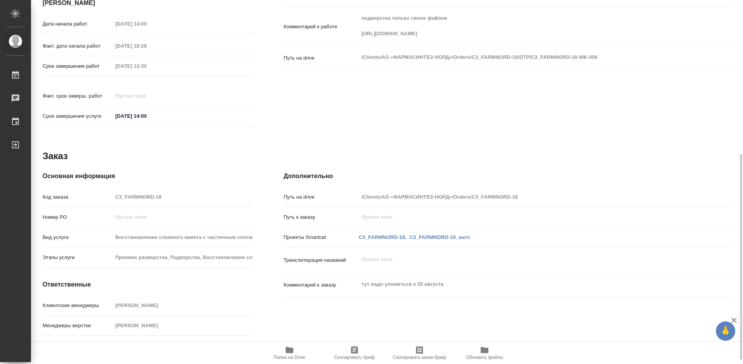
scroll to position [278, 0]
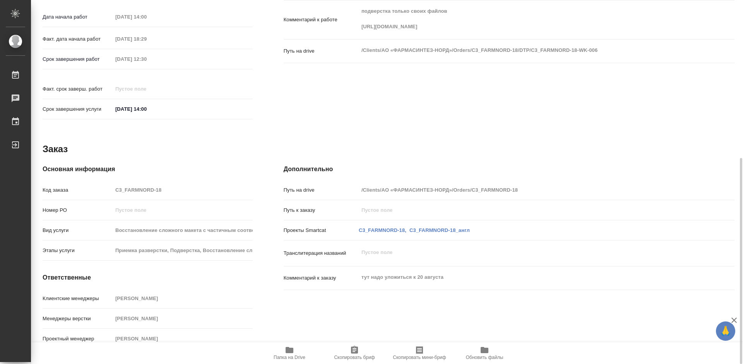
type textarea "x"
